Goal: Obtain resource: Obtain resource

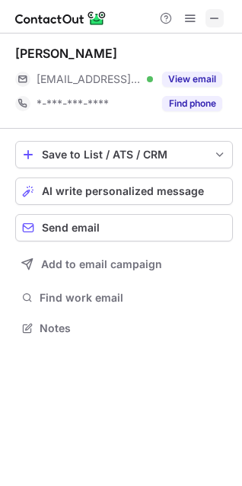
scroll to position [318, 242]
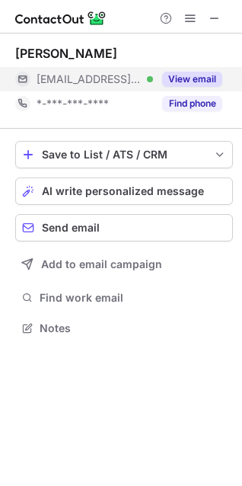
click at [199, 76] on button "View email" at bounding box center [192, 79] width 60 height 15
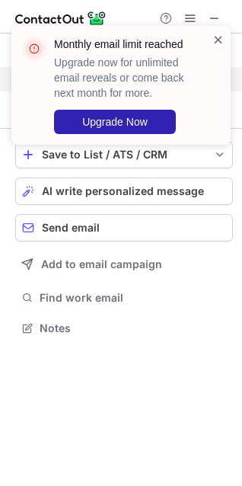
click at [216, 44] on span at bounding box center [219, 39] width 12 height 15
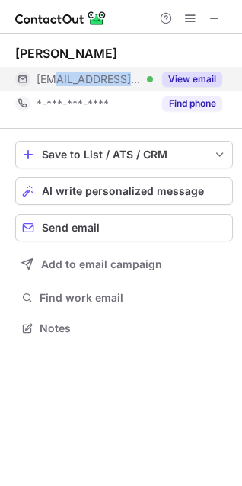
drag, startPoint x: 133, startPoint y: 87, endPoint x: 55, endPoint y: 87, distance: 78.5
click at [55, 82] on div "***@galloyvanetten.com Verified" at bounding box center [84, 79] width 138 height 24
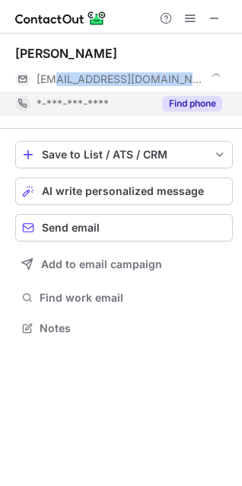
copy span "@galloyvanetten.com"
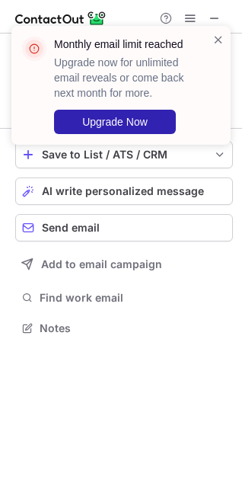
click at [215, 47] on div at bounding box center [219, 85] width 12 height 107
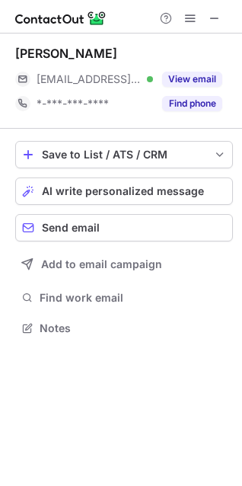
click at [213, 41] on span at bounding box center [219, 39] width 12 height 15
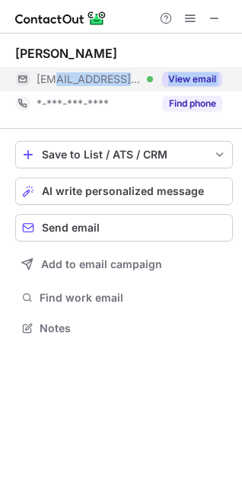
drag, startPoint x: 137, startPoint y: 93, endPoint x: 55, endPoint y: 82, distance: 83.0
click at [55, 82] on div "Tom Van Etten ***@galloyvanetten.com Verified View email *-***-***-**** Find ph…" at bounding box center [124, 81] width 218 height 70
copy div "@galloyvanetten.com Verified View email"
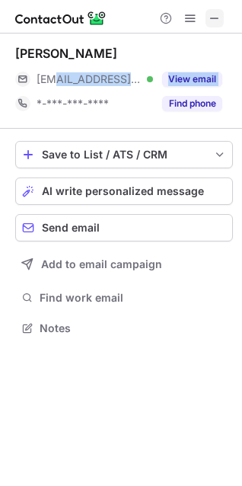
click at [210, 13] on span at bounding box center [215, 18] width 12 height 12
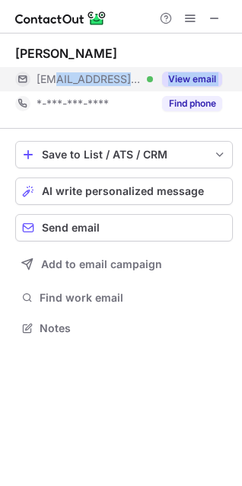
click at [198, 80] on button "View email" at bounding box center [192, 79] width 60 height 15
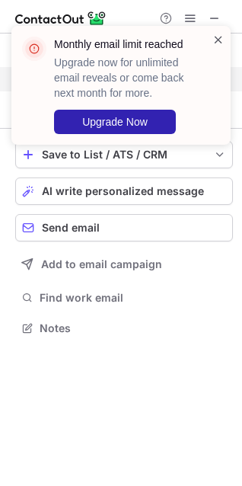
drag, startPoint x: 220, startPoint y: 40, endPoint x: 213, endPoint y: 37, distance: 8.5
click at [220, 40] on span at bounding box center [219, 39] width 12 height 15
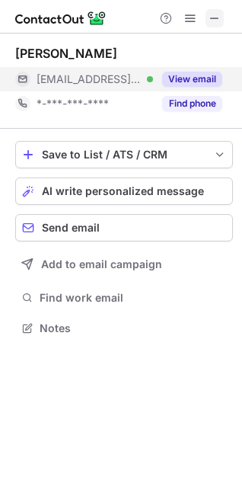
click at [218, 19] on span at bounding box center [215, 18] width 12 height 12
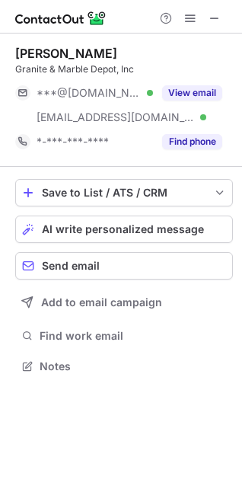
scroll to position [356, 242]
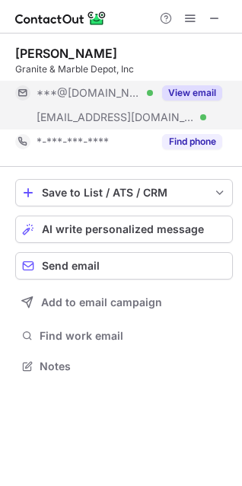
click at [188, 95] on button "View email" at bounding box center [192, 92] width 60 height 15
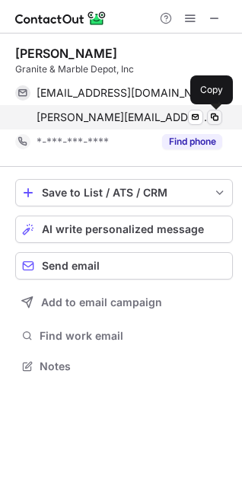
click at [213, 118] on span at bounding box center [215, 117] width 12 height 12
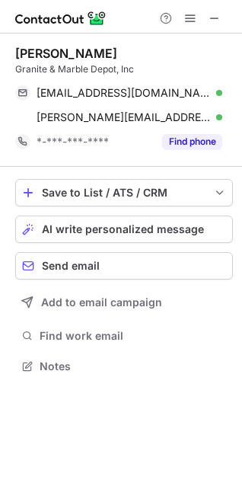
drag, startPoint x: 211, startPoint y: 21, endPoint x: 149, endPoint y: 40, distance: 65.6
click at [211, 21] on span at bounding box center [215, 18] width 12 height 12
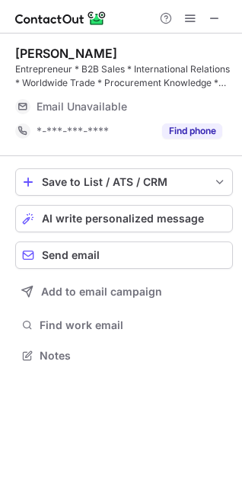
scroll to position [345, 242]
click at [207, 18] on button at bounding box center [215, 18] width 18 height 18
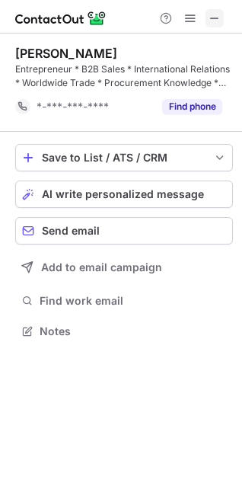
click at [213, 15] on span at bounding box center [215, 18] width 12 height 12
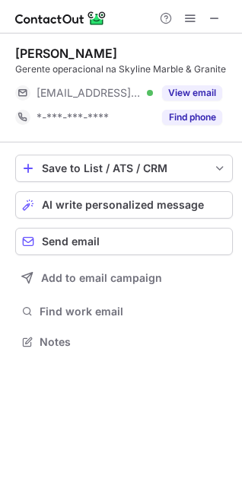
scroll to position [332, 242]
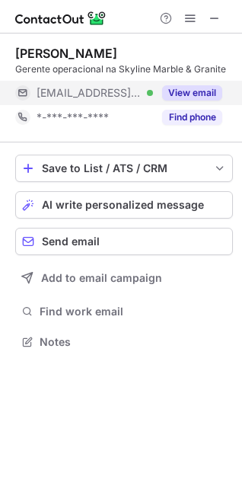
click at [165, 91] on button "View email" at bounding box center [192, 92] width 60 height 15
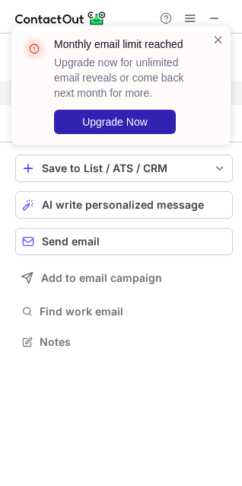
click at [212, 37] on div "Monthly email limit reached Upgrade now for unlimited email reveals or come bac…" at bounding box center [115, 85] width 195 height 107
click at [214, 41] on span at bounding box center [219, 39] width 12 height 15
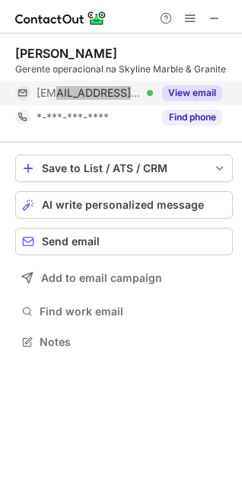
drag, startPoint x: 143, startPoint y: 98, endPoint x: 53, endPoint y: 91, distance: 90.2
click at [53, 91] on div "***@skylinegranite.com Verified" at bounding box center [84, 93] width 138 height 24
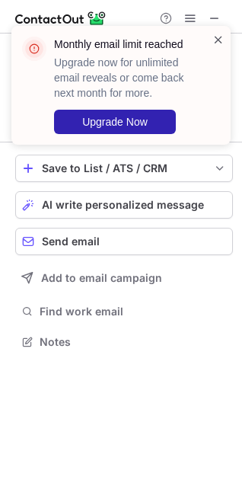
click at [215, 36] on span at bounding box center [219, 39] width 12 height 15
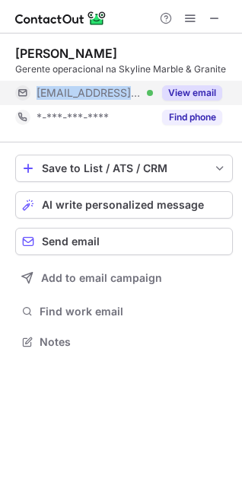
drag, startPoint x: 131, startPoint y: 100, endPoint x: 63, endPoint y: 82, distance: 70.8
click at [63, 82] on div "***@skylinegranite.com Verified" at bounding box center [84, 93] width 138 height 24
copy span "***@skylinegranite.com"
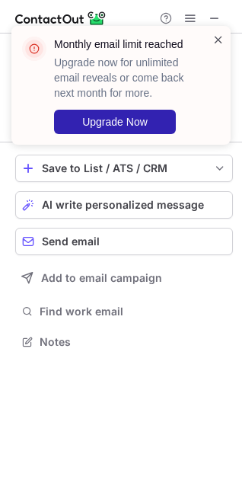
click at [219, 43] on span at bounding box center [219, 39] width 12 height 15
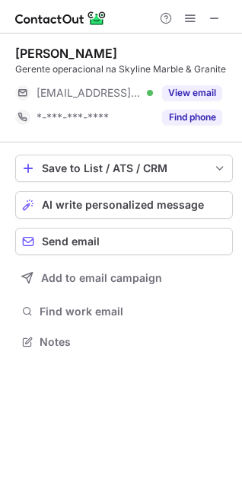
click at [213, 18] on div "Monthly email limit reached Upgrade now for unlimited email reveals or come bac…" at bounding box center [121, 92] width 244 height 162
click at [217, 15] on span at bounding box center [215, 18] width 12 height 12
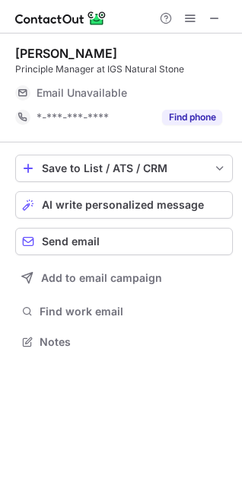
scroll to position [332, 242]
click at [205, 14] on div at bounding box center [190, 18] width 73 height 18
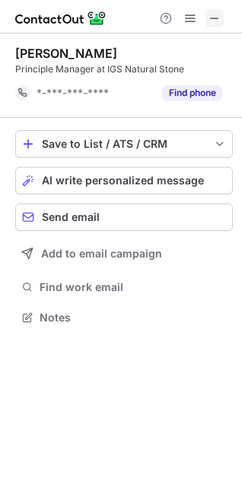
click at [205, 18] on div at bounding box center [190, 18] width 73 height 18
drag, startPoint x: 210, startPoint y: 19, endPoint x: 175, endPoint y: 20, distance: 35.1
click at [210, 20] on span at bounding box center [215, 18] width 12 height 12
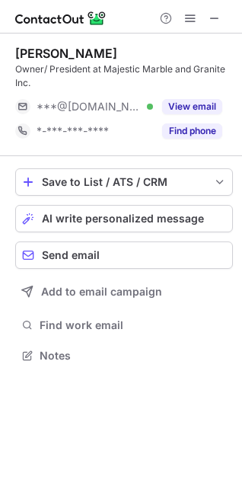
scroll to position [345, 242]
click at [210, 15] on span at bounding box center [215, 18] width 12 height 12
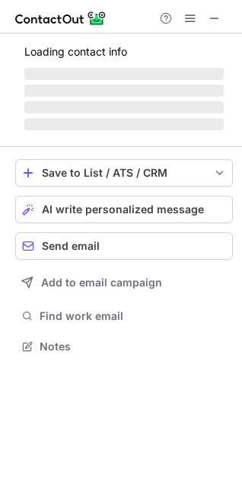
scroll to position [345, 242]
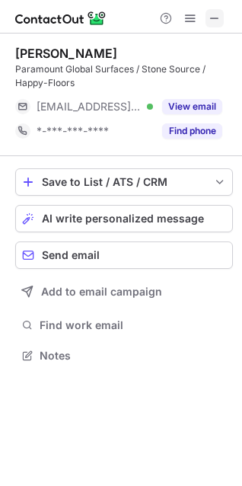
drag, startPoint x: 204, startPoint y: 15, endPoint x: 213, endPoint y: 15, distance: 9.1
click at [205, 17] on div "Help & Support" at bounding box center [190, 18] width 73 height 18
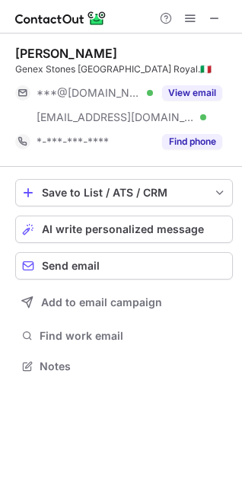
scroll to position [356, 242]
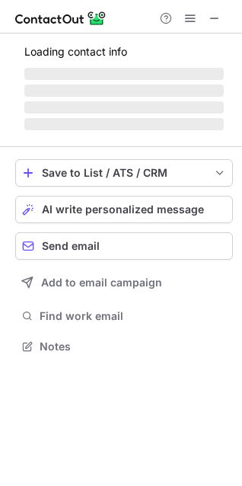
scroll to position [380, 242]
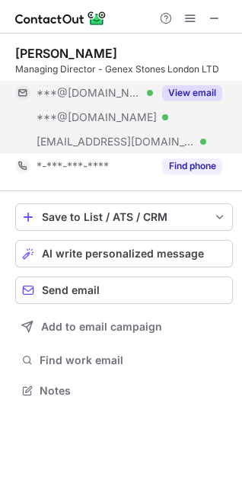
click at [197, 100] on button "View email" at bounding box center [192, 92] width 60 height 15
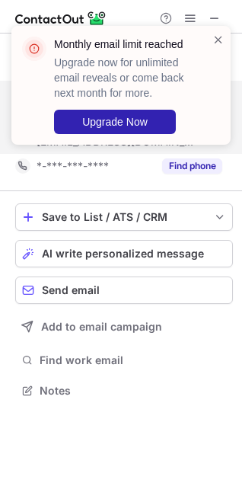
click at [212, 44] on div "Monthly email limit reached Upgrade now for unlimited email reveals or come bac…" at bounding box center [115, 85] width 195 height 107
click at [213, 40] on span at bounding box center [219, 39] width 12 height 15
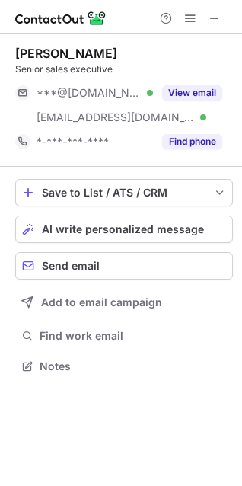
scroll to position [356, 242]
drag, startPoint x: 211, startPoint y: 16, endPoint x: 109, endPoint y: 11, distance: 102.3
click at [201, 17] on div at bounding box center [190, 18] width 73 height 18
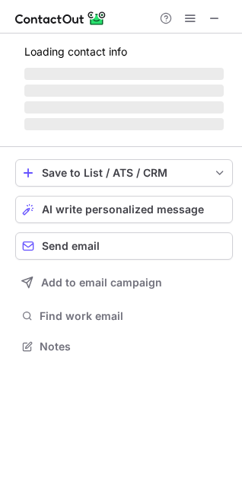
scroll to position [356, 242]
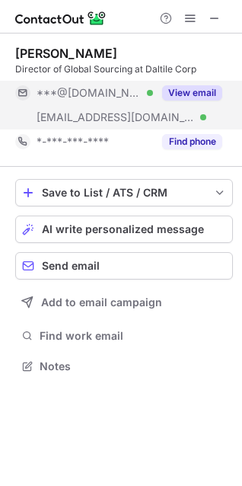
click at [193, 98] on button "View email" at bounding box center [192, 92] width 60 height 15
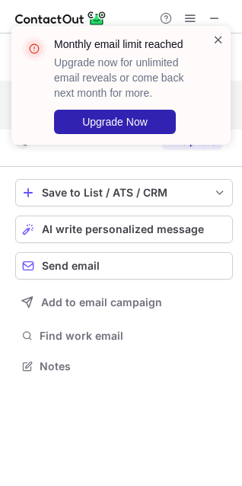
click at [215, 41] on span at bounding box center [219, 39] width 12 height 15
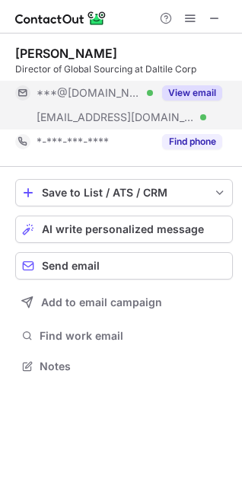
drag, startPoint x: 217, startPoint y: 18, endPoint x: 210, endPoint y: 5, distance: 14.7
click at [216, 19] on span at bounding box center [215, 18] width 12 height 12
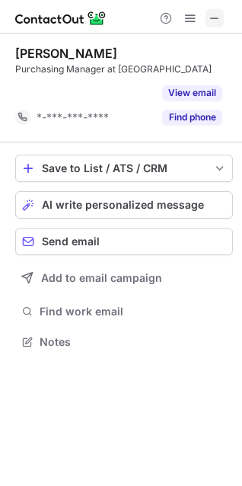
scroll to position [307, 242]
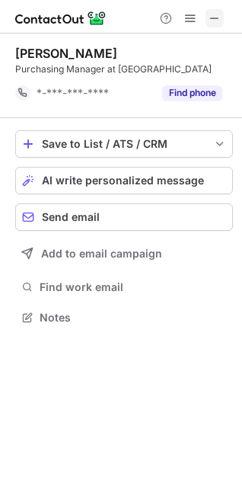
click at [209, 18] on span at bounding box center [215, 18] width 12 height 12
